Goal: Information Seeking & Learning: Learn about a topic

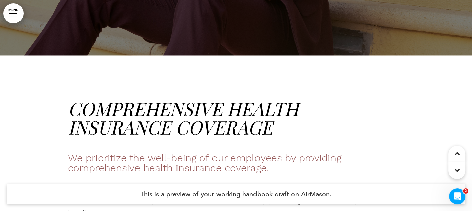
click at [22, 16] on link "MENU" at bounding box center [13, 13] width 20 height 20
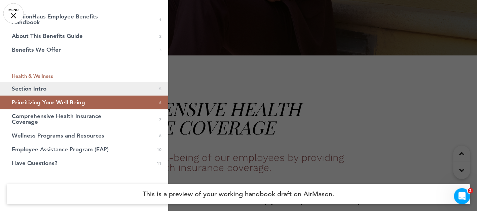
scroll to position [33, 0]
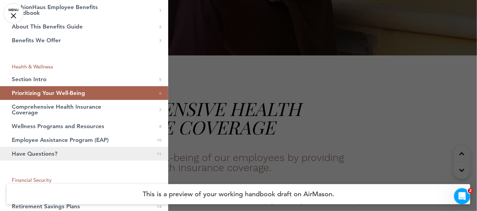
click at [67, 149] on link "Have Questions? 0 11" at bounding box center [84, 154] width 168 height 14
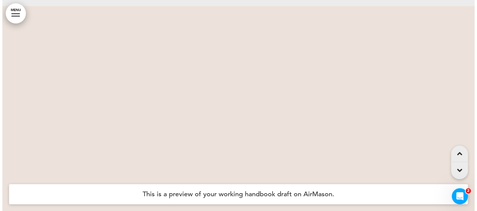
scroll to position [3028, 0]
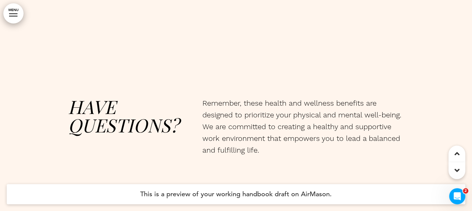
click at [10, 18] on link "MENU" at bounding box center [13, 13] width 20 height 20
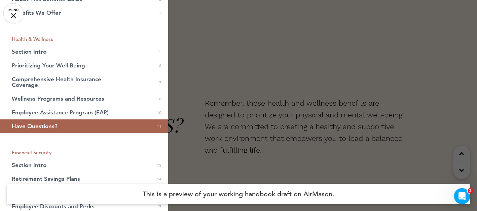
scroll to position [134, 0]
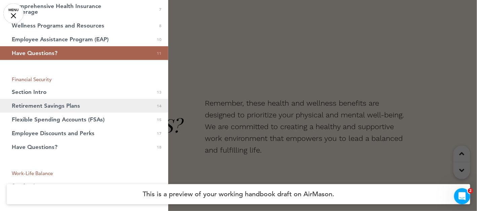
click at [35, 104] on span "Retirement Savings Plans" at bounding box center [46, 106] width 68 height 6
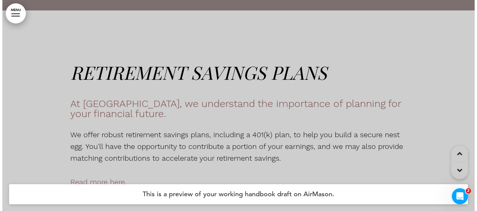
scroll to position [3754, 0]
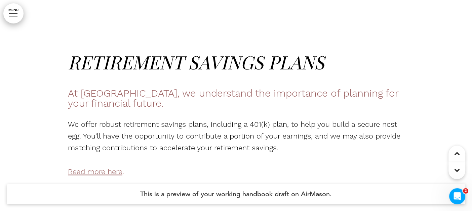
click at [16, 21] on link "MENU" at bounding box center [13, 13] width 20 height 20
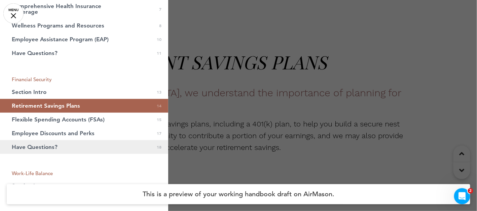
scroll to position [201, 0]
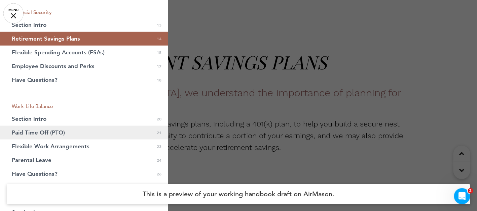
click at [41, 134] on span "Paid Time Off (PTO)" at bounding box center [38, 133] width 53 height 6
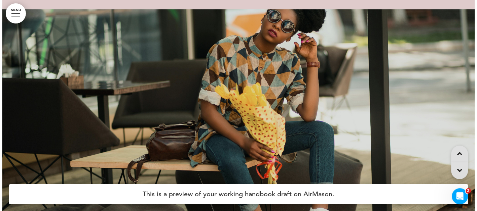
scroll to position [5665, 0]
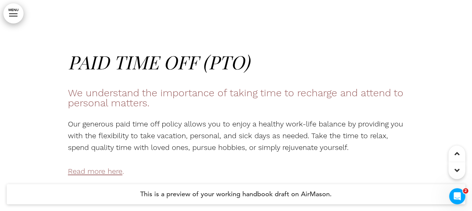
click at [17, 19] on link "MENU" at bounding box center [13, 13] width 20 height 20
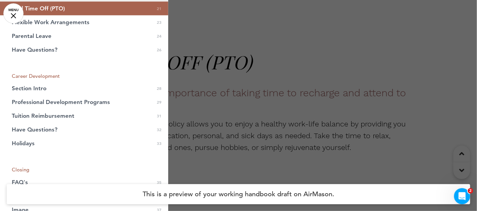
scroll to position [336, 0]
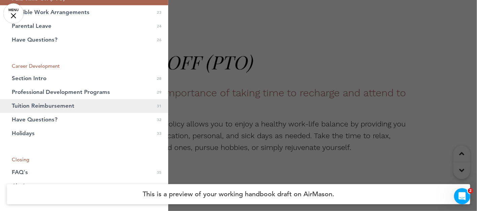
click at [44, 107] on span "Tuition Reimbursement" at bounding box center [43, 107] width 63 height 6
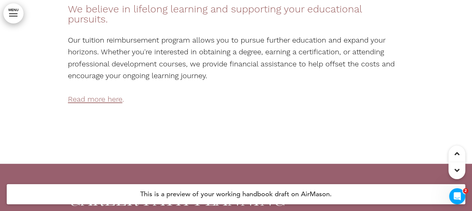
scroll to position [8327, 0]
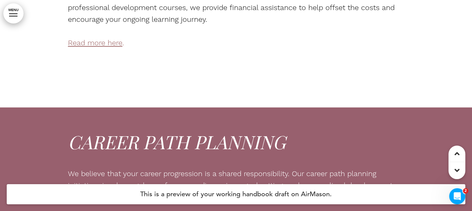
click at [87, 42] on span "Read more here" at bounding box center [95, 43] width 54 height 8
click at [89, 44] on span "Read more here" at bounding box center [95, 43] width 54 height 8
click at [114, 45] on span "Read more here" at bounding box center [95, 43] width 54 height 8
click at [115, 45] on span "Read more here" at bounding box center [95, 43] width 54 height 8
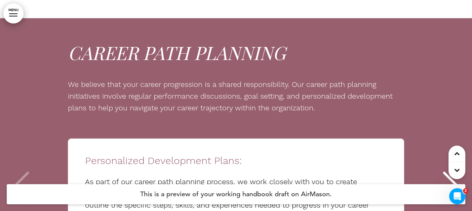
scroll to position [8495, 0]
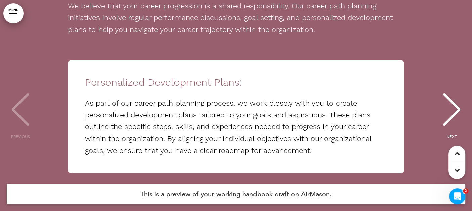
click at [17, 110] on div "Personalized Development Plans: As part of our career path planning process, we…" at bounding box center [236, 117] width 458 height 114
click at [454, 104] on div "NEXT" at bounding box center [451, 116] width 21 height 34
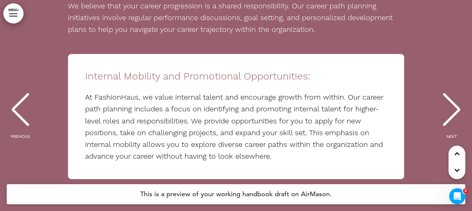
click at [454, 104] on div "NEXT" at bounding box center [451, 116] width 21 height 34
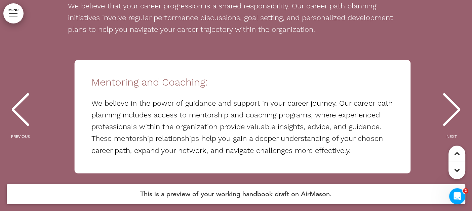
scroll to position [0, 923]
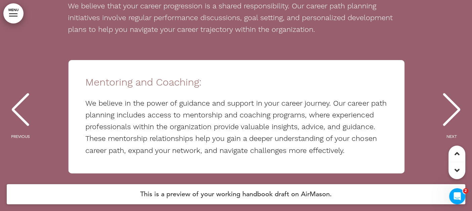
click at [454, 104] on div "NEXT" at bounding box center [451, 116] width 21 height 34
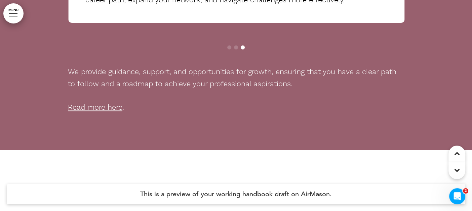
scroll to position [8663, 0]
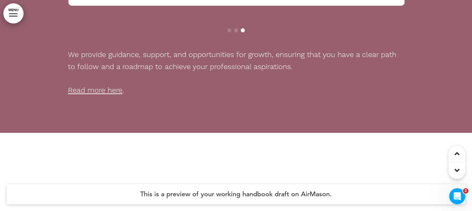
click at [90, 91] on span "Read more here" at bounding box center [95, 90] width 54 height 8
